Goal: Information Seeking & Learning: Learn about a topic

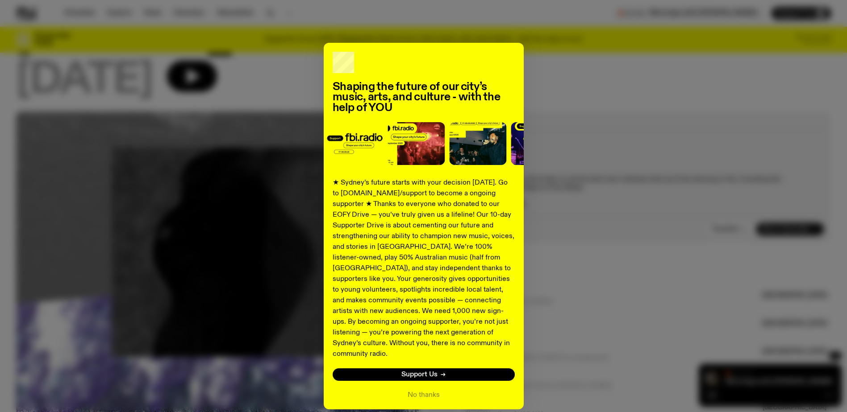
scroll to position [32, 0]
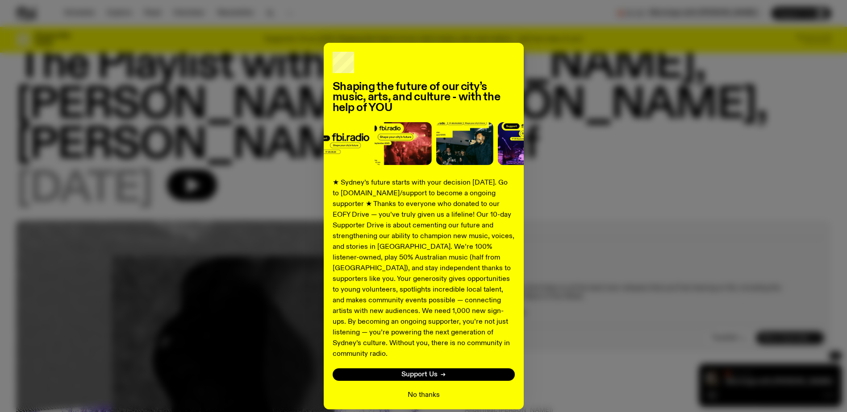
click at [418, 390] on button "No thanks" at bounding box center [424, 395] width 32 height 11
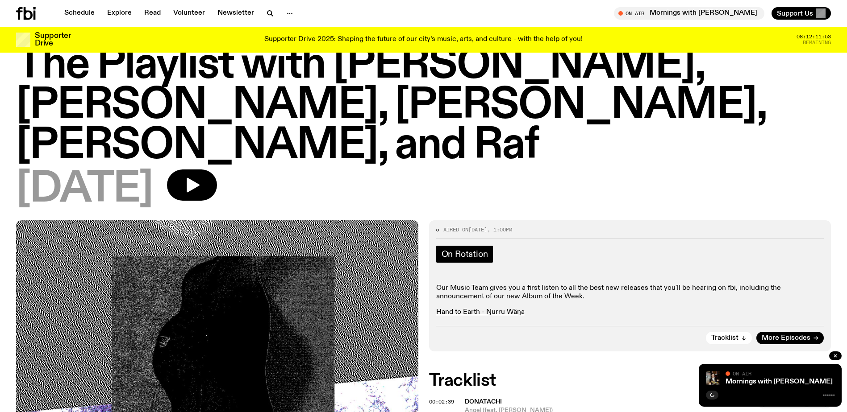
click at [476, 250] on span "On Rotation" at bounding box center [464, 255] width 46 height 10
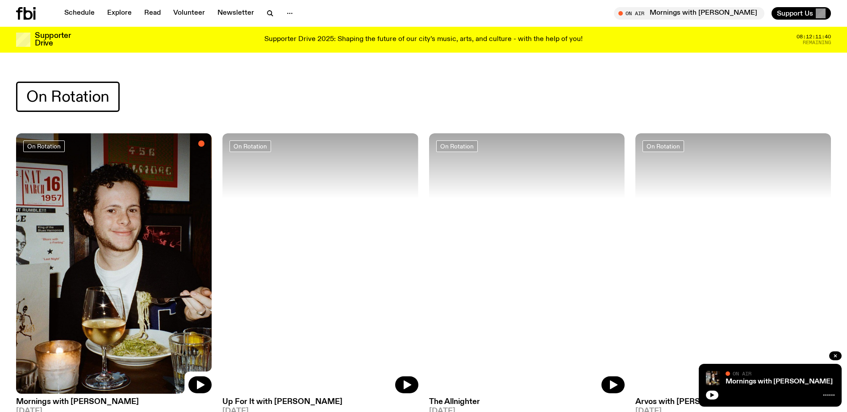
scroll to position [30, 0]
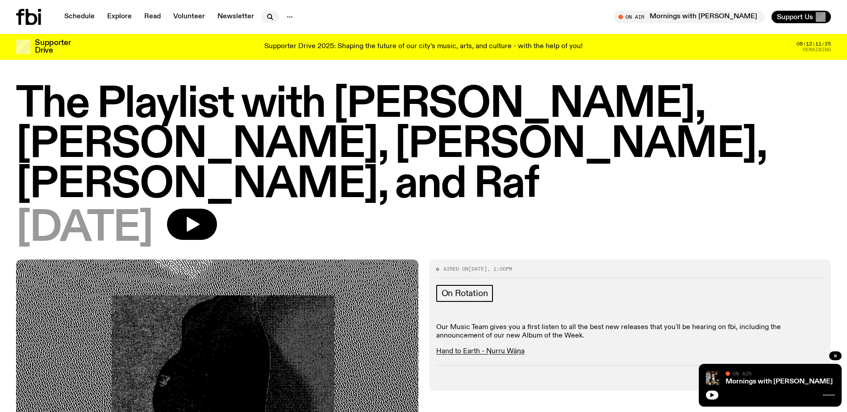
click at [268, 23] on button "button" at bounding box center [270, 17] width 18 height 12
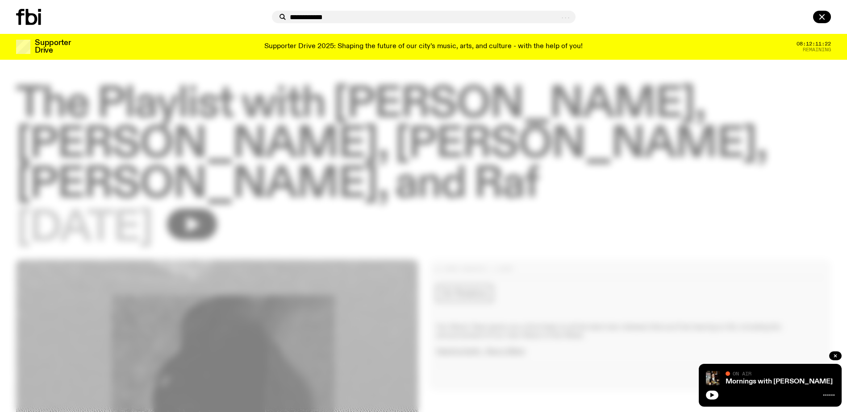
type input "**********"
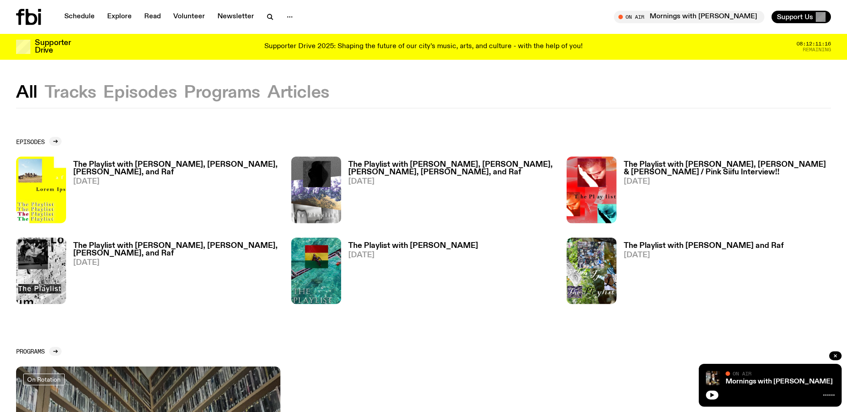
click at [223, 162] on h3 "The Playlist with [PERSON_NAME], [PERSON_NAME], [PERSON_NAME], and Raf" at bounding box center [176, 168] width 207 height 15
